Goal: Task Accomplishment & Management: Complete application form

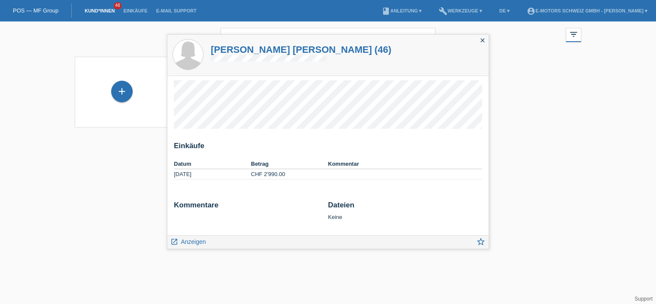
click at [22, 4] on div "POS — MF Group" at bounding box center [36, 10] width 72 height 14
click at [100, 3] on li "Kund*innen 48" at bounding box center [99, 11] width 39 height 22
click at [101, 10] on li "Kund*innen 48" at bounding box center [99, 11] width 39 height 22
click at [483, 42] on icon "close" at bounding box center [482, 40] width 7 height 7
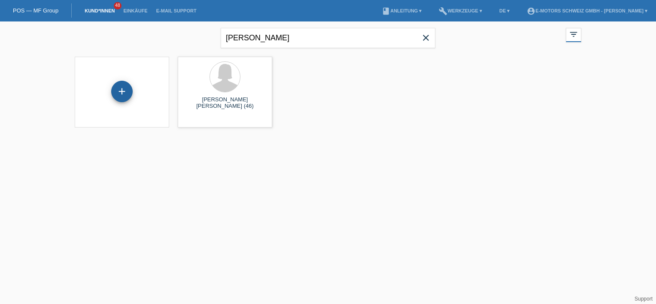
click at [124, 96] on div "+" at bounding box center [121, 91] width 21 height 21
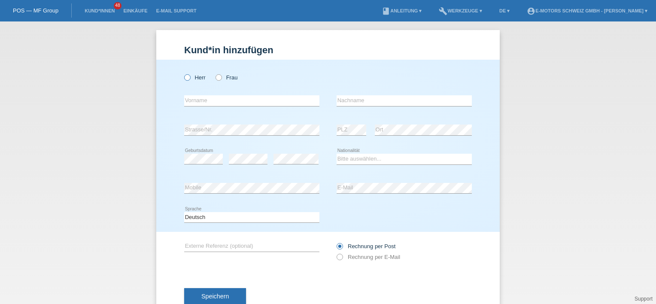
click at [192, 72] on div "Herr Frau" at bounding box center [251, 78] width 135 height 18
click at [188, 74] on label "Herr" at bounding box center [194, 77] width 21 height 6
click at [188, 74] on input "Herr" at bounding box center [187, 77] width 6 height 6
radio input "true"
click at [207, 107] on div "error Vorname" at bounding box center [251, 100] width 135 height 29
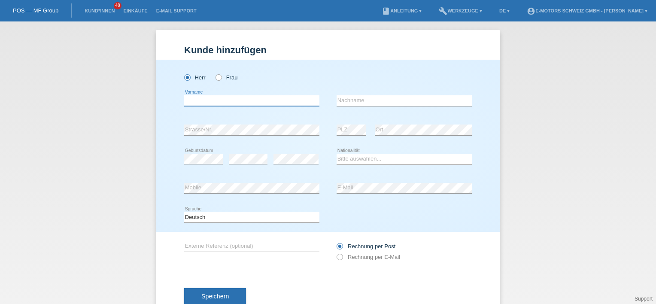
click at [210, 100] on input "text" at bounding box center [251, 100] width 135 height 11
click at [312, 76] on div "Herr Frau" at bounding box center [251, 78] width 135 height 18
click at [202, 100] on input "text" at bounding box center [251, 100] width 135 height 11
type input "J"
type input "Y"
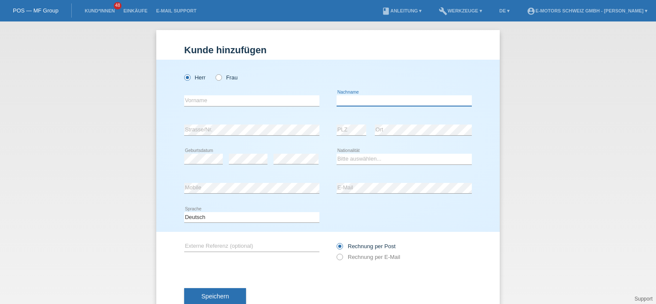
click at [355, 98] on input "text" at bounding box center [403, 100] width 135 height 11
type input "Yesil"
click at [235, 101] on input "text" at bounding box center [251, 100] width 135 height 11
type input "Ardir"
click at [369, 53] on h1 "Kunde hinzufügen" at bounding box center [328, 50] width 288 height 11
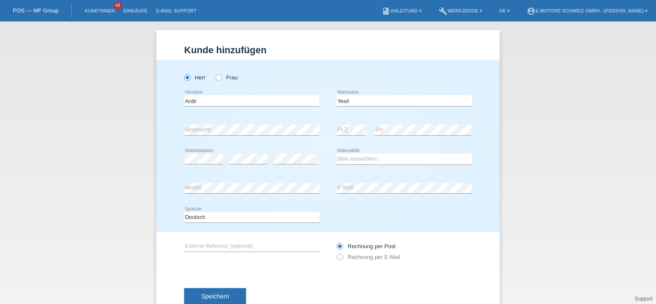
click at [239, 116] on div "error Strasse/Nr." at bounding box center [251, 129] width 135 height 29
click at [354, 160] on select "Bitte auswählen... Schweiz Deutschland Liechtenstein Österreich ------------ Af…" at bounding box center [403, 159] width 135 height 10
select select "CH"
click at [336, 154] on select "Bitte auswählen... Schweiz Deutschland Liechtenstein Österreich ------------ Af…" at bounding box center [403, 159] width 135 height 10
drag, startPoint x: 417, startPoint y: 252, endPoint x: 407, endPoint y: 240, distance: 15.8
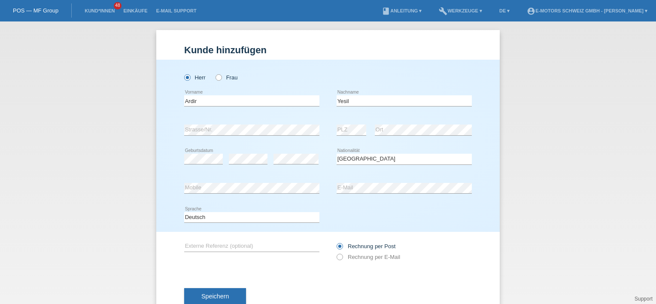
click at [416, 252] on div "Rechnung per Post Rechnung per E-Mail" at bounding box center [403, 251] width 135 height 21
click at [263, 178] on div "error Mobile" at bounding box center [251, 188] width 135 height 29
click at [403, 217] on div "Deutsch Français Italiano English error Sprache" at bounding box center [328, 217] width 288 height 29
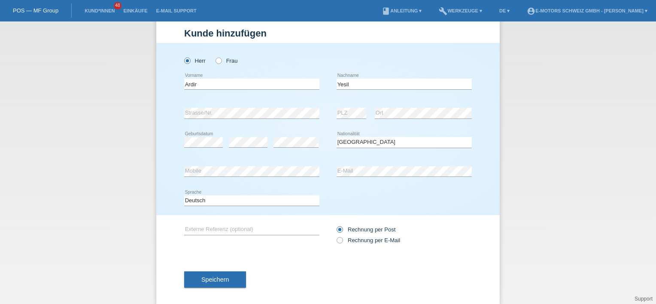
scroll to position [26, 0]
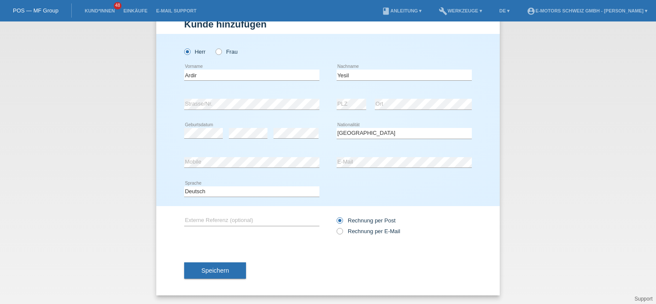
click at [354, 223] on label "Rechnung per Post" at bounding box center [365, 220] width 59 height 6
click at [342, 223] on input "Rechnung per Post" at bounding box center [339, 222] width 6 height 11
click at [355, 231] on label "Rechnung per E-Mail" at bounding box center [368, 231] width 64 height 6
click at [342, 231] on input "Rechnung per E-Mail" at bounding box center [339, 233] width 6 height 11
radio input "true"
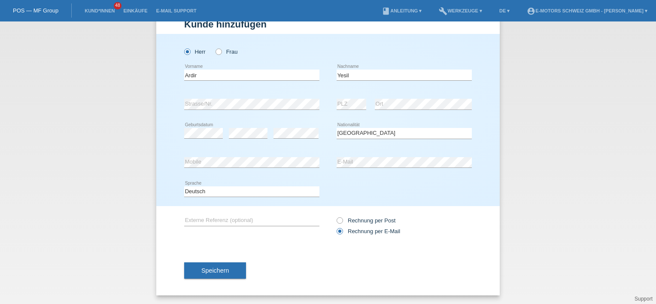
click at [459, 210] on div "Rechnung per Post Rechnung per E-Mail" at bounding box center [403, 225] width 135 height 39
click at [208, 265] on button "Speichern" at bounding box center [215, 270] width 62 height 16
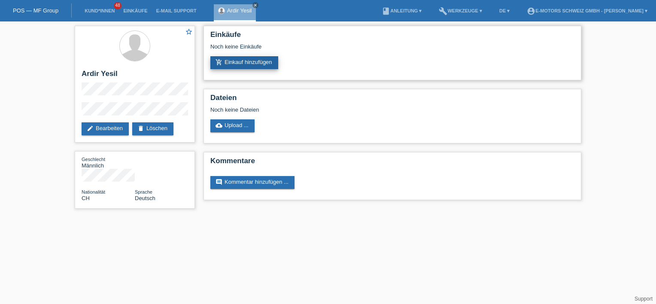
click at [241, 62] on link "add_shopping_cart Einkauf hinzufügen" at bounding box center [244, 62] width 68 height 13
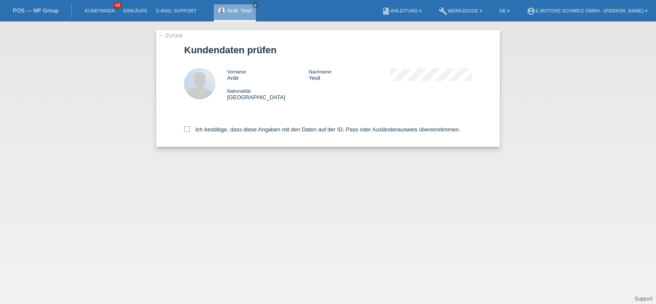
click at [185, 121] on div "Ich bestätige, dass diese Angaben mit den Daten auf der ID, Pass oder Ausländer…" at bounding box center [328, 128] width 288 height 38
drag, startPoint x: 197, startPoint y: 125, endPoint x: 195, endPoint y: 131, distance: 5.8
click at [197, 126] on div "Ich bestätige, dass diese Angaben mit den Daten auf der ID, Pass oder Ausländer…" at bounding box center [328, 128] width 288 height 38
click at [194, 132] on label "Ich bestätige, dass diese Angaben mit den Daten auf der ID, Pass oder Ausländer…" at bounding box center [322, 129] width 276 height 6
click at [190, 132] on input "Ich bestätige, dass diese Angaben mit den Daten auf der ID, Pass oder Ausländer…" at bounding box center [187, 129] width 6 height 6
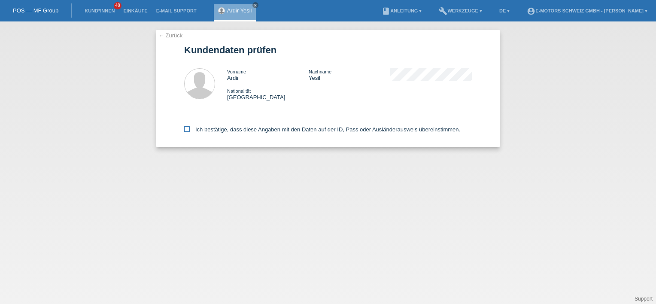
checkbox input "true"
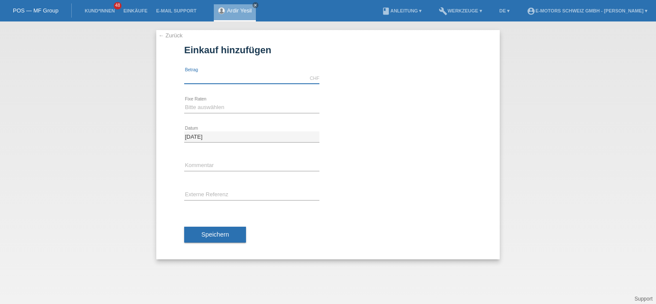
click at [215, 77] on input "text" at bounding box center [251, 78] width 135 height 11
type input "3990.00"
click at [424, 210] on div "Speichern" at bounding box center [328, 235] width 288 height 50
click at [234, 109] on select "Bitte auswählen 12 Raten 24 Raten 36 Raten 48 Raten" at bounding box center [251, 107] width 135 height 10
select select "215"
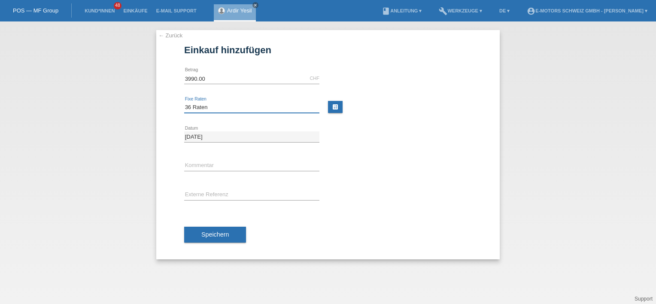
click at [184, 102] on select "Bitte auswählen 12 Raten 24 Raten 36 Raten 48 Raten" at bounding box center [251, 107] width 135 height 10
click at [206, 231] on span "Speichern" at bounding box center [214, 234] width 27 height 7
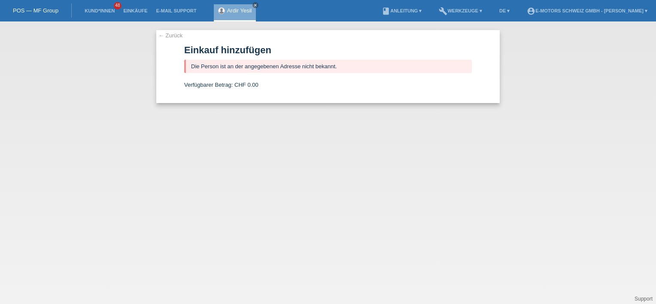
click at [165, 33] on link "← Zurück" at bounding box center [170, 35] width 24 height 6
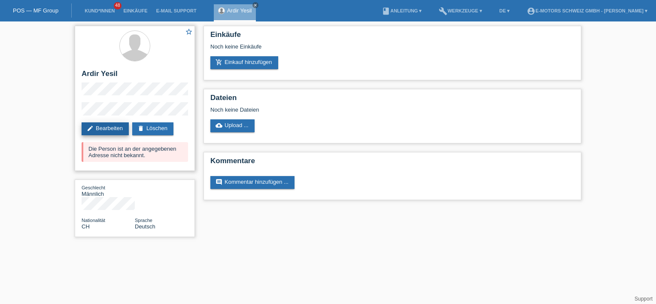
click at [96, 128] on link "edit Bearbeiten" at bounding box center [105, 128] width 47 height 13
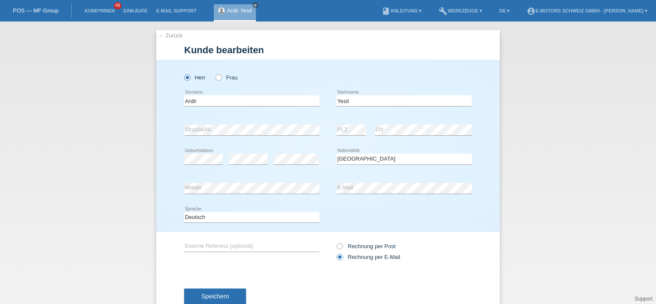
select select "CH"
click at [149, 139] on div "← Zurück [PERSON_NAME] bearbeiten [PERSON_NAME] Frau Ardir error Vorname Yesil C" at bounding box center [328, 162] width 656 height 282
click at [327, 127] on div "error Strasse/Nr. error PLZ error Ort" at bounding box center [328, 129] width 288 height 29
click at [439, 63] on div at bounding box center [403, 63] width 135 height 6
click at [218, 292] on button "Speichern" at bounding box center [215, 296] width 62 height 16
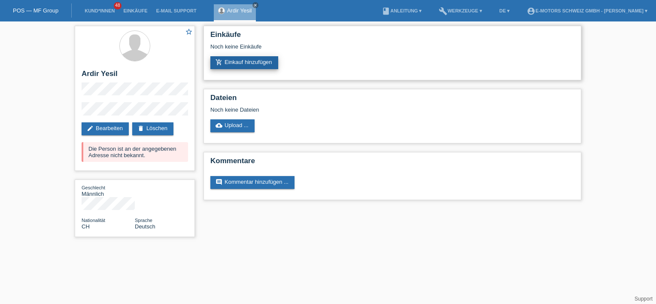
click at [237, 59] on link "add_shopping_cart Einkauf hinzufügen" at bounding box center [244, 62] width 68 height 13
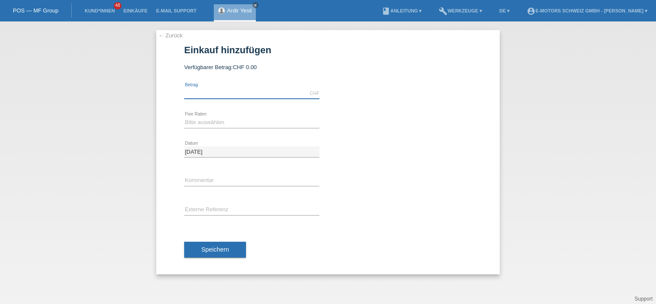
click at [219, 97] on input "text" at bounding box center [251, 93] width 135 height 11
click at [451, 134] on div "Bitte auswählen 12 Raten 24 Raten 36 Raten 48 Raten error Fixe Raten calculate" at bounding box center [328, 122] width 288 height 29
click at [231, 118] on select "Bitte auswählen 12 Raten 24 Raten 36 Raten 48 Raten" at bounding box center [251, 122] width 135 height 10
click at [218, 93] on input "3990.00" at bounding box center [251, 93] width 135 height 11
click at [192, 90] on input "3990.00" at bounding box center [251, 93] width 135 height 11
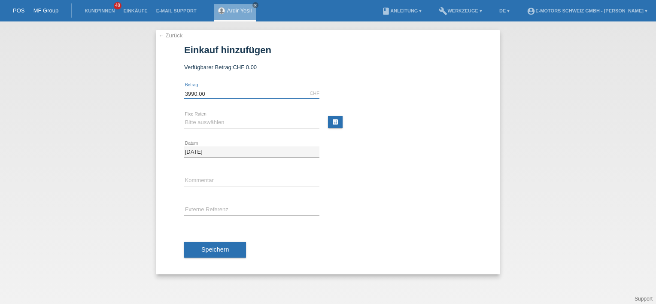
click at [192, 94] on input "3990.00" at bounding box center [251, 93] width 135 height 11
click at [191, 95] on input "3990.00" at bounding box center [251, 93] width 135 height 11
type input "3790.00"
drag, startPoint x: 265, startPoint y: 121, endPoint x: 260, endPoint y: 121, distance: 4.7
click at [262, 121] on select "Bitte auswählen 12 Raten 24 Raten 36 Raten 48 Raten" at bounding box center [251, 122] width 135 height 10
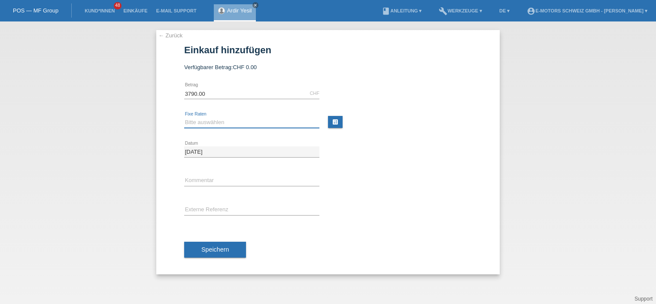
select select "215"
click at [184, 117] on select "Bitte auswählen 12 Raten 24 Raten 36 Raten 48 Raten" at bounding box center [251, 122] width 135 height 10
click at [389, 189] on div "error Kommentar" at bounding box center [328, 181] width 288 height 29
click at [205, 246] on span "Speichern" at bounding box center [214, 249] width 27 height 7
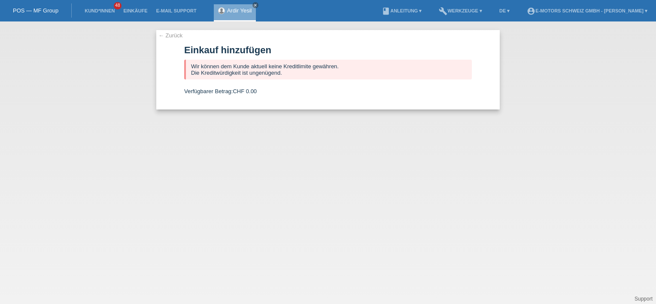
click at [174, 27] on div "← Zurück Einkauf hinzufügen Wir können dem Kunde aktuell keine Kreditlimite gew…" at bounding box center [328, 162] width 656 height 282
click at [177, 31] on div "← Zurück Einkauf hinzufügen Wir können dem Kunde aktuell keine Kreditlimite gew…" at bounding box center [327, 69] width 343 height 79
click at [176, 33] on link "← Zurück" at bounding box center [170, 35] width 24 height 6
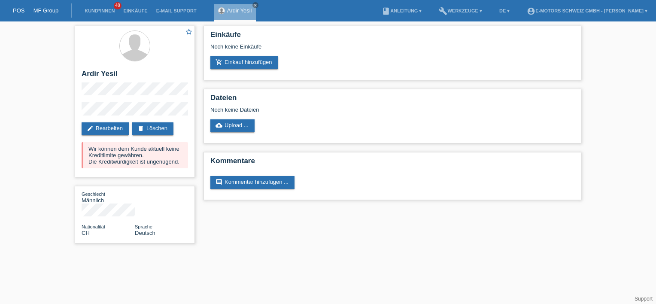
click at [337, 239] on html "POS — MF Group Kund*innen 48 Einkäufe E-Mail Support Ardir Yesil close menu" at bounding box center [328, 126] width 656 height 252
click at [201, 73] on div "Einkäufe Noch keine Einkäufe add_shopping_cart Einkauf hinzufügen Dateien Noch …" at bounding box center [392, 114] width 386 height 187
click at [96, 7] on li "Kund*innen 48" at bounding box center [99, 11] width 39 height 22
click at [100, 17] on li "Kund*innen 48" at bounding box center [99, 11] width 39 height 22
drag, startPoint x: 100, startPoint y: 17, endPoint x: 98, endPoint y: 9, distance: 8.0
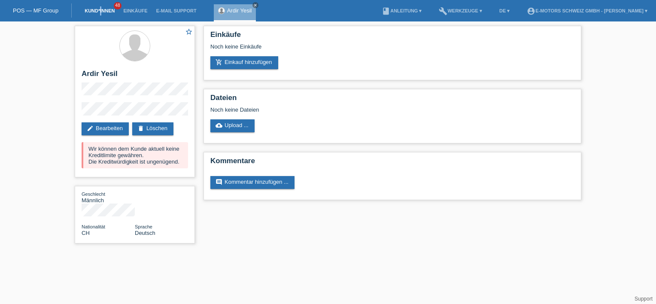
click at [102, 10] on link "Kund*innen" at bounding box center [99, 10] width 39 height 5
click at [96, 8] on li "Kund*innen 48" at bounding box center [99, 11] width 39 height 22
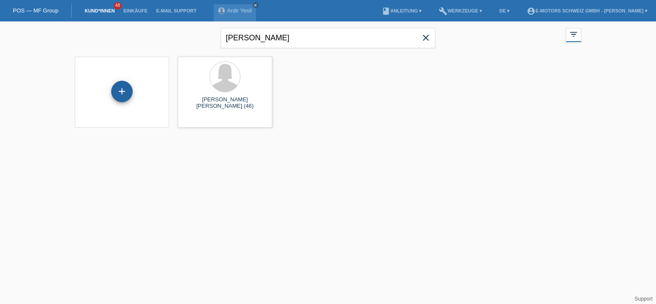
drag, startPoint x: 0, startPoint y: 0, endPoint x: 113, endPoint y: 92, distance: 145.8
click at [113, 92] on div "+" at bounding box center [121, 91] width 21 height 21
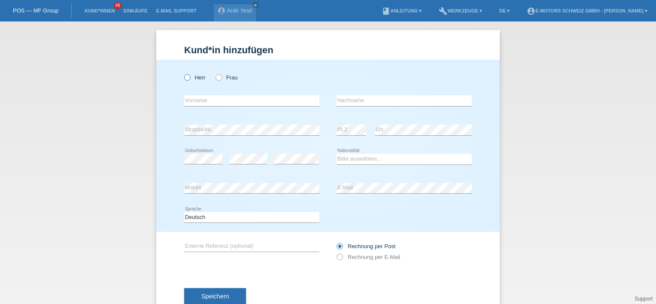
click at [183, 73] on icon at bounding box center [183, 73] width 0 height 0
click at [186, 78] on input "Herr" at bounding box center [187, 77] width 6 height 6
radio input "true"
click at [223, 79] on label "Frau" at bounding box center [226, 77] width 22 height 6
click at [221, 79] on input "Frau" at bounding box center [218, 77] width 6 height 6
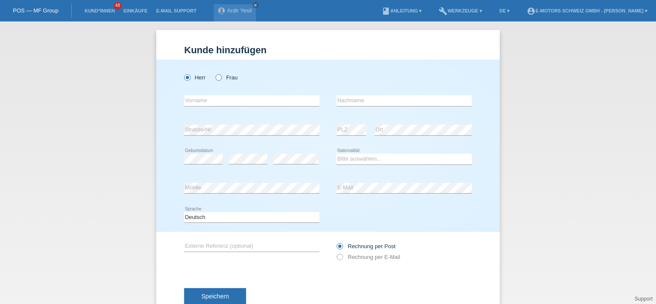
radio input "true"
click at [230, 109] on div "error Vorname" at bounding box center [251, 100] width 135 height 29
click at [228, 101] on input "text" at bounding box center [251, 100] width 135 height 11
type input "Fatma"
click at [415, 102] on input "text" at bounding box center [403, 100] width 135 height 11
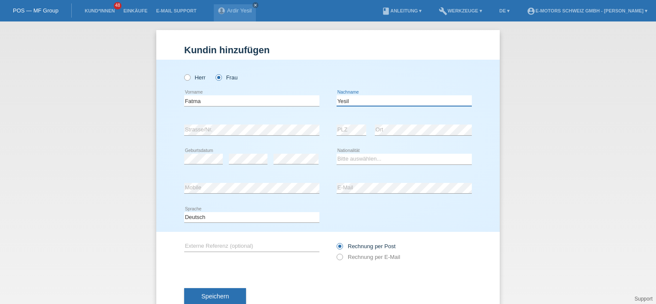
type input "Yesil"
click at [229, 166] on div "error" at bounding box center [248, 159] width 39 height 29
click at [283, 165] on div "error" at bounding box center [295, 159] width 45 height 29
click at [348, 165] on div "Bitte auswählen... Schweiz Deutschland Liechtenstein Österreich ------------ Af…" at bounding box center [403, 159] width 135 height 29
click at [350, 161] on select "Bitte auswählen... Schweiz Deutschland Liechtenstein Österreich ------------ Af…" at bounding box center [403, 159] width 135 height 10
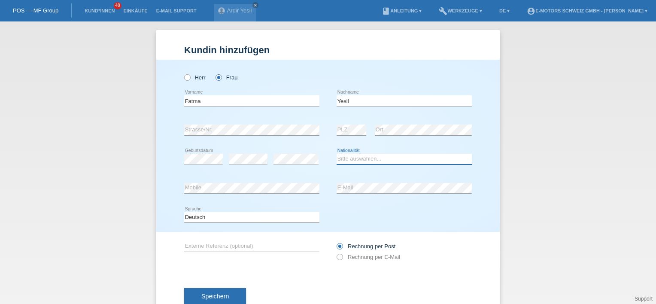
select select "CH"
click at [336, 154] on select "Bitte auswählen... Schweiz Deutschland Liechtenstein Österreich ------------ Af…" at bounding box center [403, 159] width 135 height 10
click at [335, 252] on icon at bounding box center [335, 252] width 0 height 0
click at [469, 270] on div "Kund*in hinzufügen Kunde hinzufügen Kundin hinzufügen Herr Frau Fatma error Vor…" at bounding box center [327, 175] width 343 height 291
click at [395, 205] on div "Deutsch Français Italiano English error Sprache" at bounding box center [328, 217] width 288 height 29
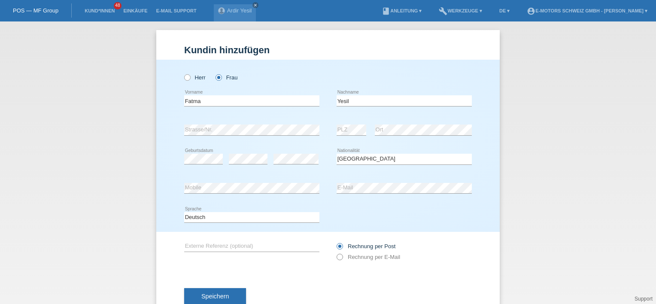
click at [340, 257] on label "Rechnung per E-Mail" at bounding box center [368, 257] width 64 height 6
click at [344, 251] on div "Rechnung per Post Rechnung per E-Mail" at bounding box center [403, 251] width 135 height 21
click at [335, 252] on icon at bounding box center [335, 252] width 0 height 0
click at [333, 259] on div "error Externe Referenz (optional) Rechnung per Post" at bounding box center [328, 251] width 288 height 39
click at [432, 218] on div "Deutsch Français Italiano English error Sprache" at bounding box center [328, 217] width 288 height 29
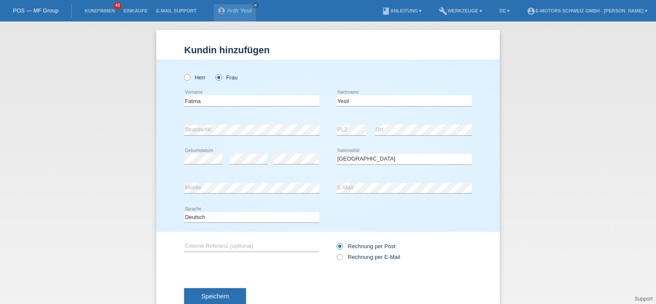
click at [413, 228] on div "Deutsch Français Italiano English error Sprache" at bounding box center [328, 217] width 288 height 29
click at [230, 288] on div "Speichern" at bounding box center [328, 296] width 288 height 50
click at [230, 292] on button "Speichern" at bounding box center [215, 296] width 62 height 16
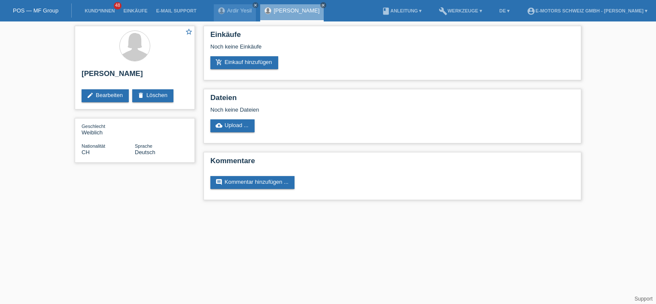
click at [269, 58] on link "add_shopping_cart Einkauf hinzufügen" at bounding box center [244, 62] width 68 height 13
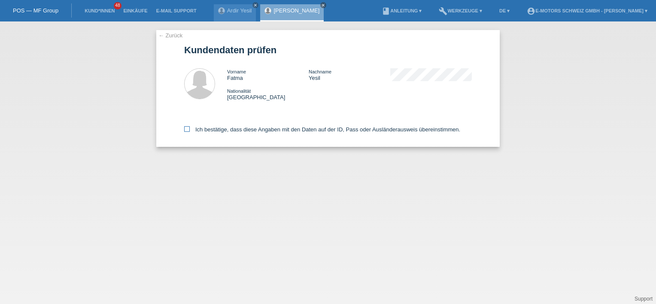
click at [197, 128] on label "Ich bestätige, dass diese Angaben mit den Daten auf der ID, Pass oder Ausländer…" at bounding box center [322, 129] width 276 height 6
click at [190, 128] on input "Ich bestätige, dass diese Angaben mit den Daten auf der ID, Pass oder Ausländer…" at bounding box center [187, 129] width 6 height 6
checkbox input "true"
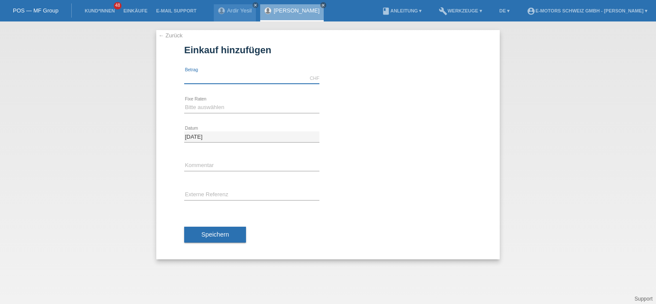
click at [206, 82] on input "text" at bounding box center [251, 78] width 135 height 11
type input "3790.00"
click at [451, 152] on div at bounding box center [403, 154] width 135 height 6
click at [185, 112] on select "Bitte auswählen 12 Raten 24 Raten 36 Raten 48 Raten" at bounding box center [251, 107] width 135 height 10
select select "215"
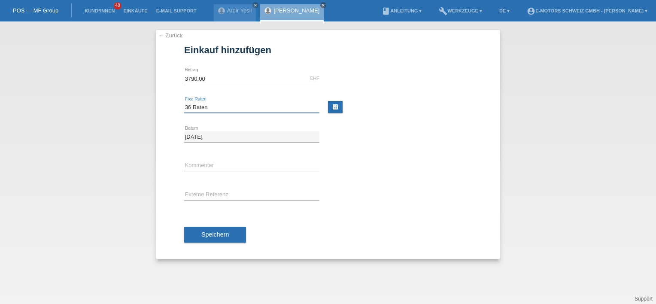
click at [184, 102] on select "Bitte auswählen 12 Raten 24 Raten 36 Raten 48 Raten" at bounding box center [251, 107] width 135 height 10
click at [419, 181] on div at bounding box center [403, 184] width 135 height 6
click at [203, 233] on span "Speichern" at bounding box center [214, 234] width 27 height 7
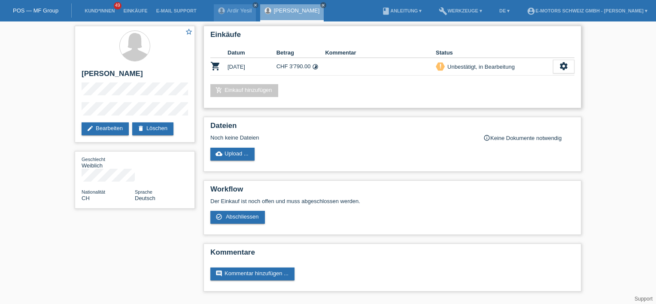
click at [466, 89] on div "add_shopping_cart Einkauf hinzufügen" at bounding box center [392, 90] width 364 height 13
click at [557, 69] on div "settings" at bounding box center [563, 67] width 21 height 14
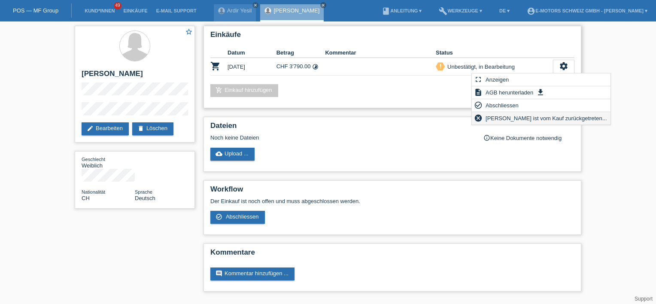
click at [510, 118] on span "Kundin ist vom Kauf zurückgetreten..." at bounding box center [546, 118] width 124 height 10
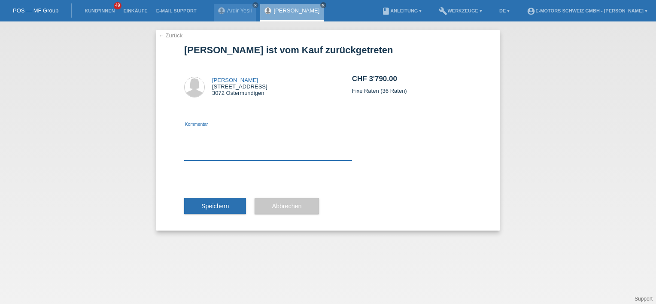
click at [216, 154] on textarea at bounding box center [268, 143] width 168 height 33
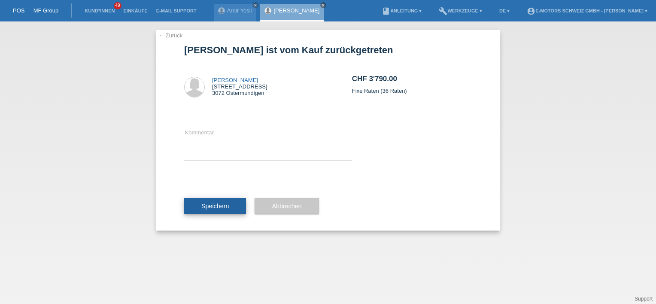
click at [227, 203] on span "Speichern" at bounding box center [214, 206] width 27 height 7
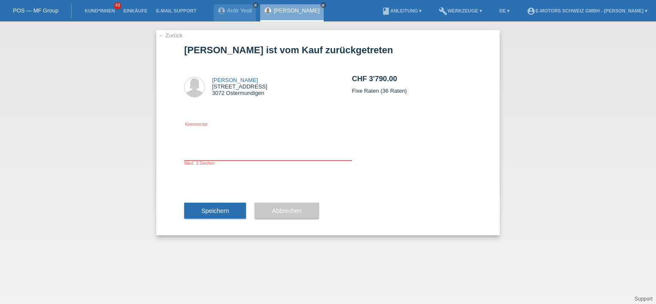
click at [229, 147] on textarea at bounding box center [268, 143] width 168 height 33
type textarea "D"
type textarea "Kunde wird Rabatt gemacht"
click at [412, 146] on div "Fatma Yesil Flurweg 46 3072 Ostermundigen Kunde wird Rabatt gemacht Kommentar M…" at bounding box center [328, 123] width 288 height 126
click at [213, 217] on button "Speichern" at bounding box center [215, 211] width 62 height 16
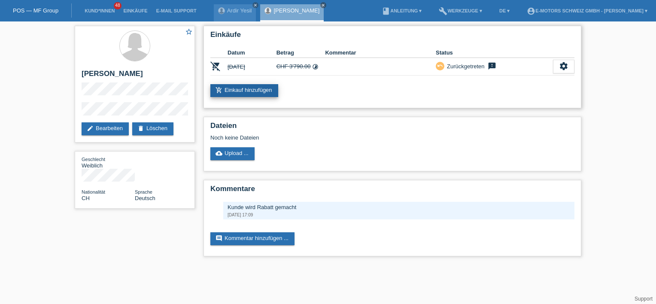
click at [232, 91] on link "add_shopping_cart Einkauf hinzufügen" at bounding box center [244, 90] width 68 height 13
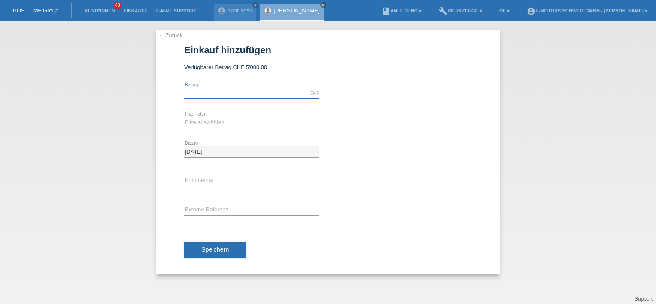
click at [217, 96] on input "text" at bounding box center [251, 93] width 135 height 11
type input "3390.00"
click at [402, 108] on div "calculate" at bounding box center [403, 118] width 135 height 21
click at [227, 129] on div "Bitte auswählen 12 Raten 24 Raten 36 Raten 48 Raten error Fixe Raten" at bounding box center [251, 122] width 135 height 29
click at [213, 128] on div "Bitte auswählen 12 Raten 24 Raten 36 Raten 48 Raten error Fixe Raten" at bounding box center [251, 122] width 135 height 29
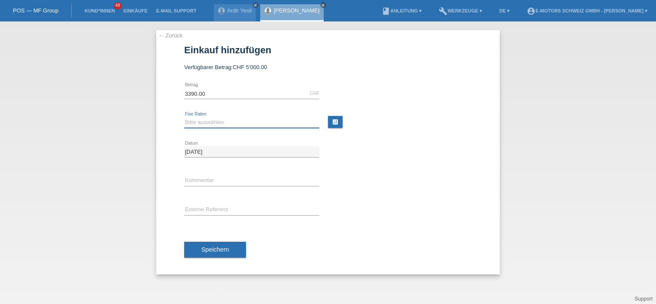
click at [211, 124] on select "Bitte auswählen 12 Raten 24 Raten 36 Raten 48 Raten" at bounding box center [251, 122] width 135 height 10
select select "215"
click at [184, 117] on select "Bitte auswählen 12 Raten 24 Raten 36 Raten 48 Raten" at bounding box center [251, 122] width 135 height 10
click at [433, 177] on div "error Kommentar" at bounding box center [328, 181] width 288 height 29
click at [230, 182] on input "text" at bounding box center [251, 181] width 135 height 11
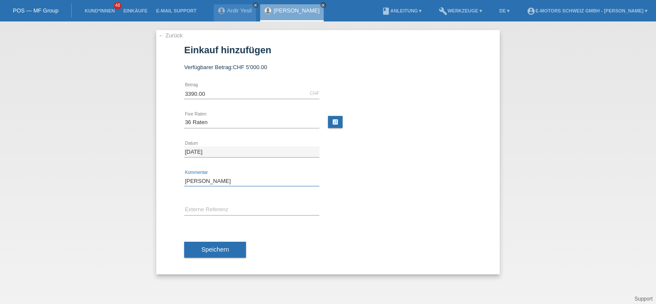
type input "Yannik"
click at [410, 184] on div "Yannik error Kommentar" at bounding box center [328, 181] width 288 height 29
click at [216, 249] on span "Speichern" at bounding box center [214, 249] width 27 height 7
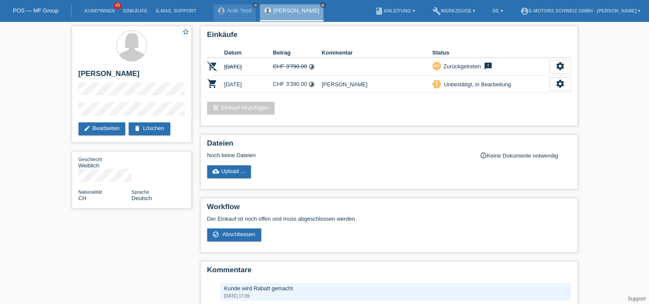
click at [72, 241] on div "star_border [PERSON_NAME] edit Bearbeiten delete Löschen Geschlecht Weiblich Na…" at bounding box center [324, 183] width 515 height 324
click at [127, 235] on div "star_border [PERSON_NAME] edit Bearbeiten delete Löschen Geschlecht Weiblich Na…" at bounding box center [324, 183] width 515 height 324
click at [567, 86] on div "settings" at bounding box center [560, 84] width 21 height 14
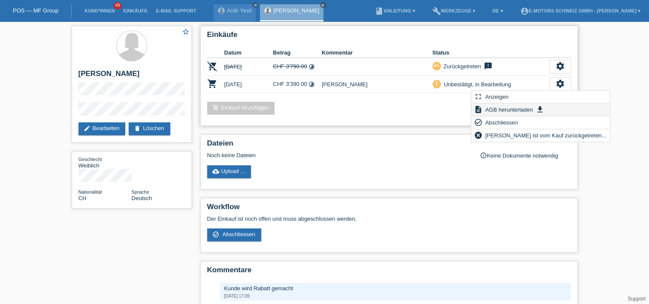
click at [508, 107] on span "AGB herunterladen" at bounding box center [509, 109] width 50 height 10
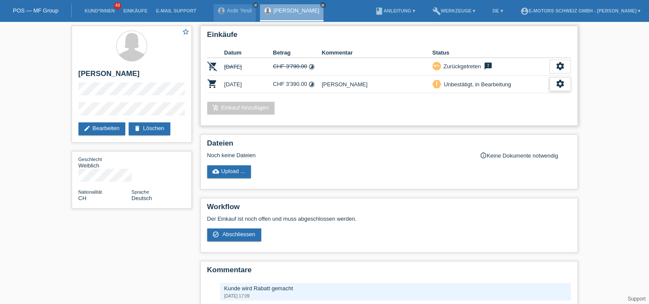
click at [568, 84] on div "settings" at bounding box center [560, 84] width 21 height 14
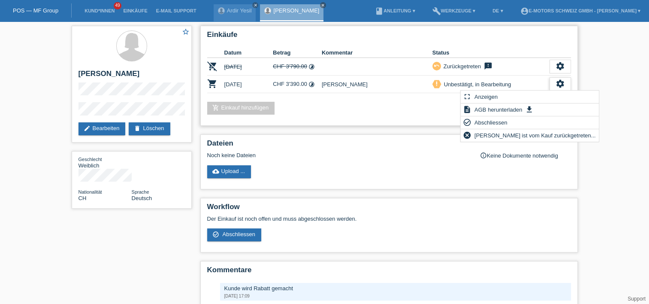
click at [563, 84] on icon "settings" at bounding box center [560, 83] width 9 height 9
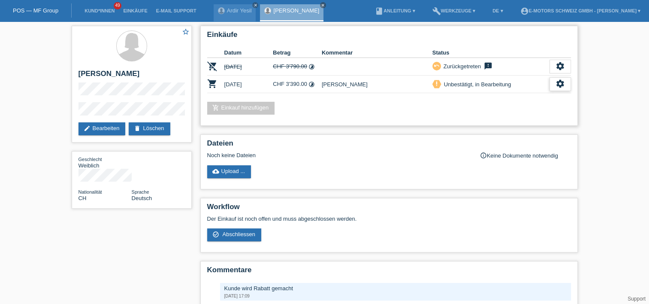
click at [563, 84] on icon "settings" at bounding box center [560, 83] width 9 height 9
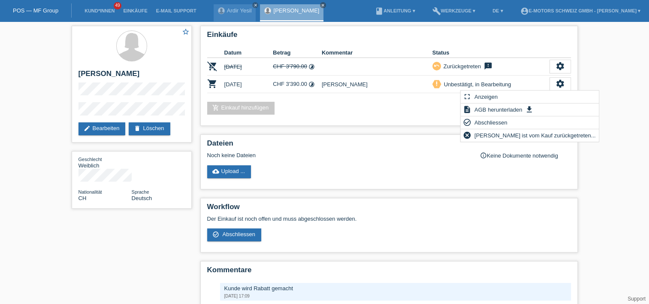
click at [612, 113] on div "star_border [PERSON_NAME] edit Bearbeiten delete Löschen Geschlecht Weiblich Na…" at bounding box center [324, 183] width 649 height 324
click at [637, 91] on div "star_border [PERSON_NAME] edit Bearbeiten delete Löschen Geschlecht Weiblich Na…" at bounding box center [324, 183] width 649 height 324
